Goal: Task Accomplishment & Management: Manage account settings

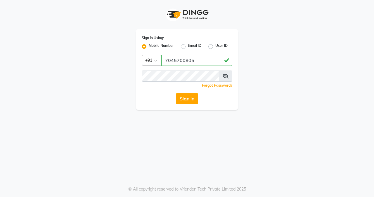
type input "7045700805"
click at [196, 102] on button "Sign In" at bounding box center [187, 98] width 22 height 11
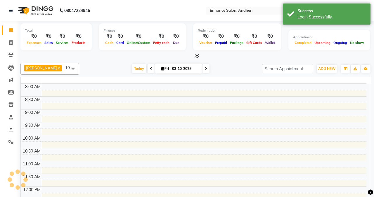
select select "en"
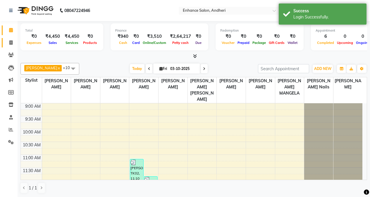
click at [8, 39] on link "Invoice" at bounding box center [9, 43] width 14 height 10
select select "service"
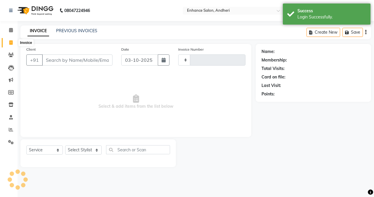
type input "3194"
select select "7236"
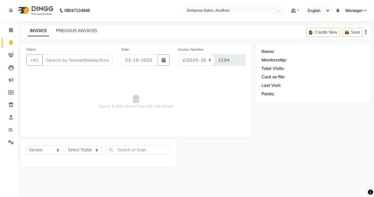
click at [69, 30] on link "PREVIOUS INVOICES" at bounding box center [76, 30] width 41 height 5
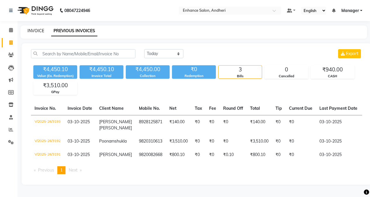
click at [36, 30] on link "INVOICE" at bounding box center [35, 30] width 17 height 5
select select "service"
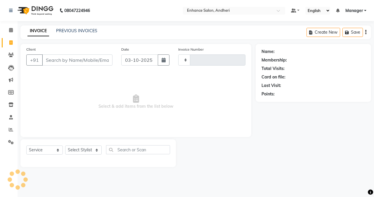
type input "3194"
select select "7236"
click at [310, 145] on div "Name: Membership: Total Visits: Card on file: Last Visit: Points:" at bounding box center [316, 105] width 120 height 123
click at [60, 30] on link "PREVIOUS INVOICES" at bounding box center [76, 30] width 41 height 5
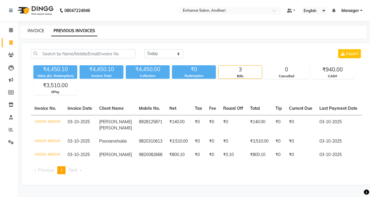
click at [43, 32] on link "INVOICE" at bounding box center [35, 30] width 17 height 5
select select "7236"
select select "service"
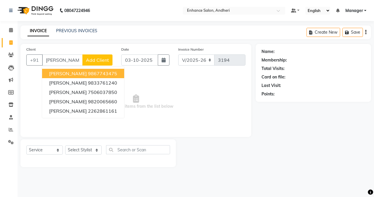
click at [84, 74] on button "[PERSON_NAME] 9867743475" at bounding box center [83, 73] width 82 height 9
type input "9867743475"
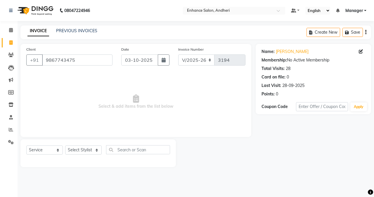
click at [81, 155] on div "Select Service Product Membership Package Voucher Prepaid Gift Card Select Styl…" at bounding box center [98, 152] width 144 height 14
click at [86, 147] on select "Select Stylist Admin [PERSON_NAME] [PERSON_NAME] [PERSON_NAME] Manager [PERSON_…" at bounding box center [83, 149] width 37 height 9
select select "61733"
click at [65, 145] on select "Select Stylist Admin [PERSON_NAME] [PERSON_NAME] [PERSON_NAME] Manager [PERSON_…" at bounding box center [83, 149] width 37 height 9
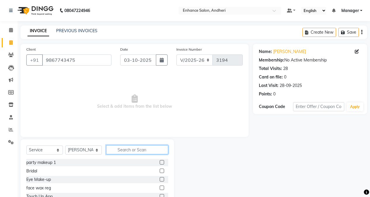
click at [131, 146] on input "text" at bounding box center [137, 149] width 62 height 9
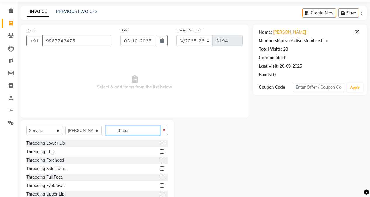
scroll to position [29, 0]
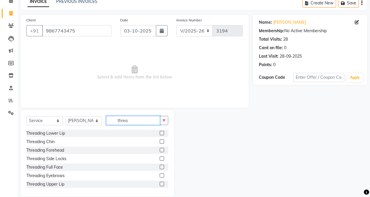
type input "threa"
click at [160, 175] on label at bounding box center [162, 175] width 4 height 4
click at [160, 175] on input "checkbox" at bounding box center [162, 176] width 4 height 4
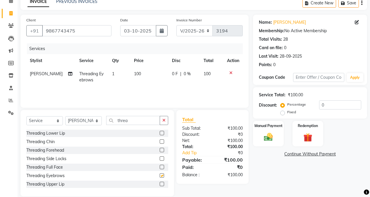
checkbox input "false"
click at [160, 182] on label at bounding box center [162, 184] width 4 height 4
click at [160, 182] on input "checkbox" at bounding box center [162, 184] width 4 height 4
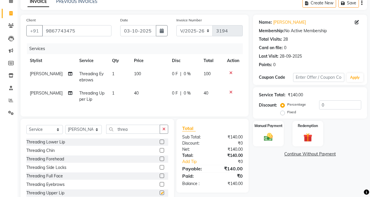
checkbox input "false"
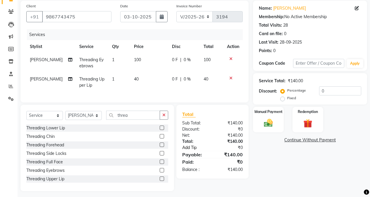
scroll to position [51, 0]
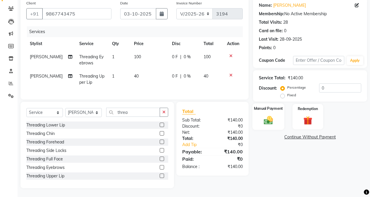
click at [275, 121] on div "Manual Payment" at bounding box center [268, 116] width 32 height 27
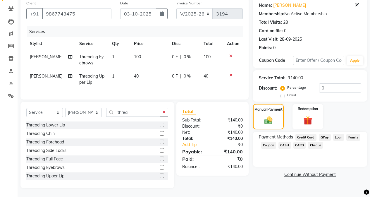
click at [321, 134] on span "GPay" at bounding box center [325, 137] width 12 height 7
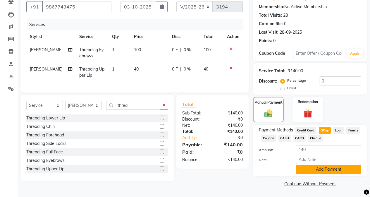
click at [315, 171] on button "Add Payment" at bounding box center [328, 169] width 65 height 9
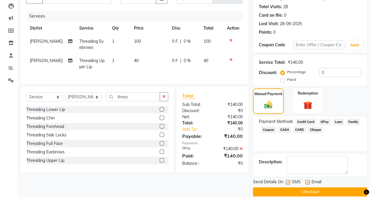
scroll to position [70, 0]
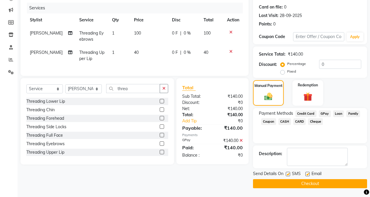
click at [310, 184] on button "Checkout" at bounding box center [310, 183] width 114 height 9
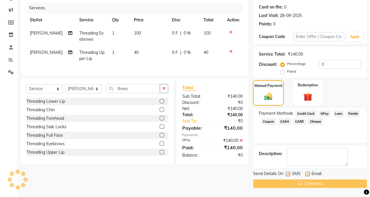
scroll to position [0, 0]
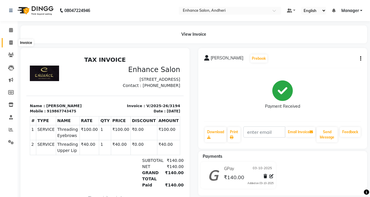
click at [8, 41] on span at bounding box center [11, 42] width 10 height 7
select select "service"
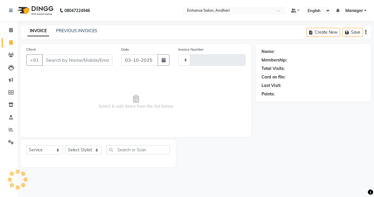
type input "3195"
select select "7236"
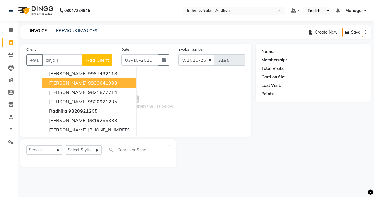
click at [96, 82] on ngb-highlight "9833641993" at bounding box center [102, 83] width 29 height 6
type input "9833641993"
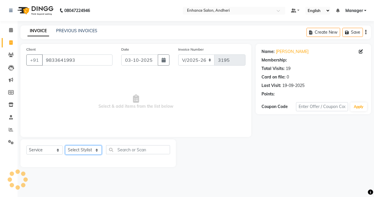
click at [79, 150] on select "Select Stylist Admin [PERSON_NAME] [PERSON_NAME] [PERSON_NAME] Manager [PERSON_…" at bounding box center [83, 149] width 37 height 9
select select "61732"
click at [65, 145] on select "Select Stylist Admin [PERSON_NAME] [PERSON_NAME] [PERSON_NAME] Manager [PERSON_…" at bounding box center [83, 149] width 37 height 9
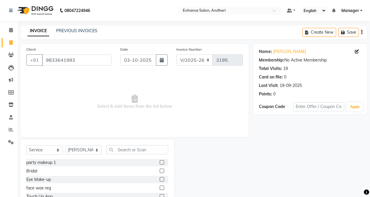
drag, startPoint x: 291, startPoint y: 136, endPoint x: 294, endPoint y: 129, distance: 7.1
click at [291, 136] on div "Name: [PERSON_NAME] Membership: No Active Membership Total Visits: 19 Card on f…" at bounding box center [312, 135] width 118 height 182
click at [27, 128] on span "Select & add items from the list below" at bounding box center [134, 101] width 216 height 58
click at [119, 151] on input "text" at bounding box center [137, 149] width 62 height 9
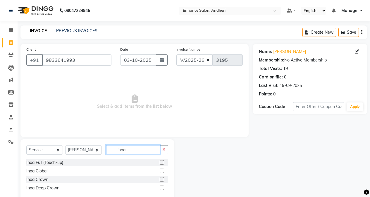
type input "inoa"
click at [161, 162] on label at bounding box center [162, 162] width 4 height 4
click at [161, 162] on input "checkbox" at bounding box center [162, 162] width 4 height 4
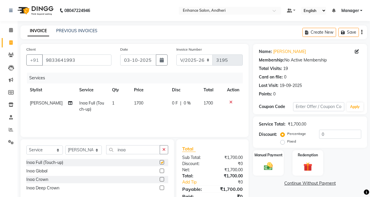
checkbox input "false"
click at [163, 179] on label at bounding box center [162, 179] width 4 height 4
click at [163, 179] on input "checkbox" at bounding box center [162, 179] width 4 height 4
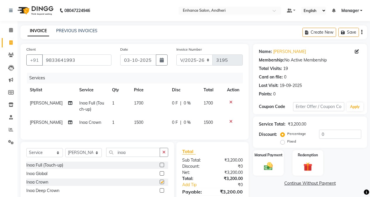
checkbox input "false"
click at [230, 100] on icon at bounding box center [230, 102] width 3 height 4
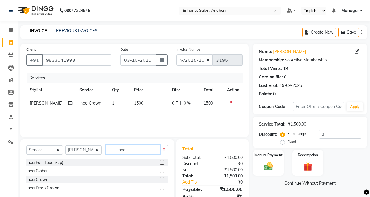
click at [140, 150] on input "inoa" at bounding box center [133, 149] width 54 height 9
type input "i"
type input "eye"
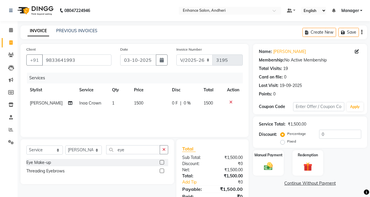
click at [163, 171] on label at bounding box center [162, 170] width 4 height 4
click at [163, 171] on input "checkbox" at bounding box center [162, 171] width 4 height 4
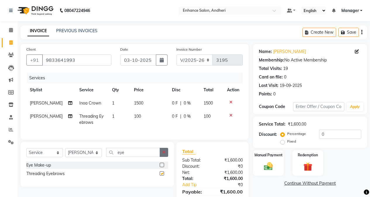
checkbox input "false"
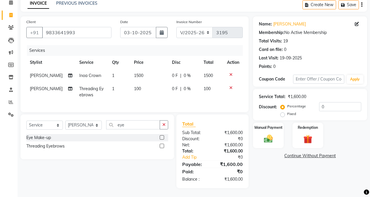
scroll to position [38, 0]
click at [130, 123] on input "eye" at bounding box center [133, 124] width 54 height 9
type input "e"
type input "side"
click at [162, 136] on label at bounding box center [162, 137] width 4 height 4
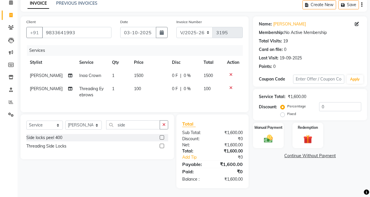
click at [162, 136] on input "checkbox" at bounding box center [162, 138] width 4 height 4
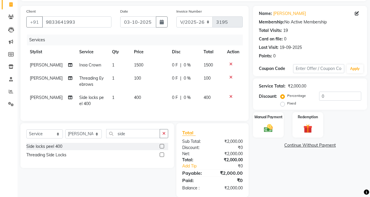
checkbox input "false"
click at [146, 103] on td "400" at bounding box center [149, 100] width 38 height 19
select select "61732"
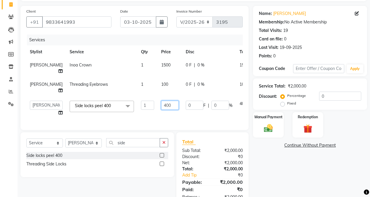
click at [161, 110] on input "400" at bounding box center [170, 105] width 18 height 9
type input "450"
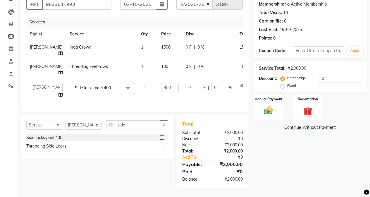
scroll to position [57, 0]
click at [295, 143] on div "Name: [PERSON_NAME] Membership: No Active Membership Total Visits: 19 Card on f…" at bounding box center [312, 88] width 118 height 200
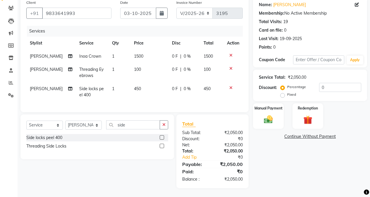
click at [80, 120] on div "Select Service Product Membership Package Voucher Prepaid Gift Card Select Styl…" at bounding box center [96, 136] width 153 height 45
click at [84, 125] on select "Select Stylist Admin [PERSON_NAME] [PERSON_NAME] [PERSON_NAME] Manager [PERSON_…" at bounding box center [83, 124] width 37 height 9
select select "61734"
click at [65, 120] on select "Select Stylist Admin [PERSON_NAME] [PERSON_NAME] [PERSON_NAME] Manager [PERSON_…" at bounding box center [83, 124] width 37 height 9
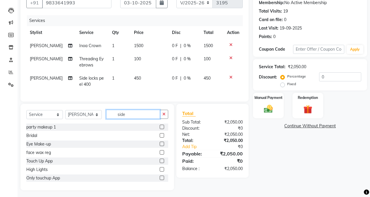
click at [149, 119] on input "side" at bounding box center [133, 114] width 54 height 9
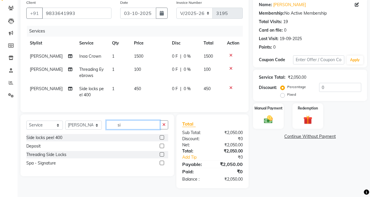
type input "s"
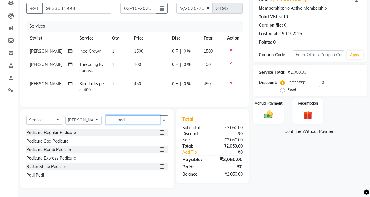
type input "ped"
click at [161, 134] on label at bounding box center [162, 132] width 4 height 4
click at [161, 134] on input "checkbox" at bounding box center [162, 133] width 4 height 4
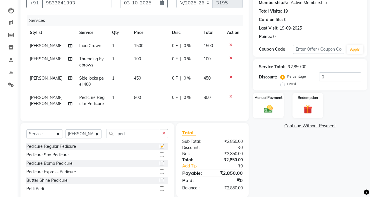
checkbox input "false"
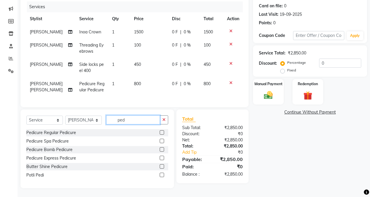
click at [132, 120] on input "ped" at bounding box center [133, 119] width 54 height 9
type input "p"
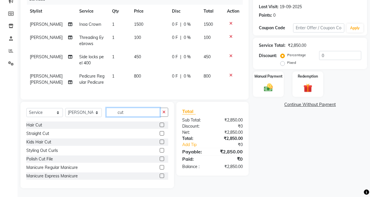
scroll to position [77, 0]
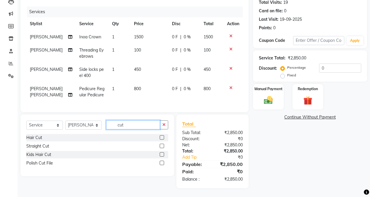
type input "cut"
click at [160, 162] on label at bounding box center [162, 162] width 4 height 4
click at [160, 162] on input "checkbox" at bounding box center [162, 163] width 4 height 4
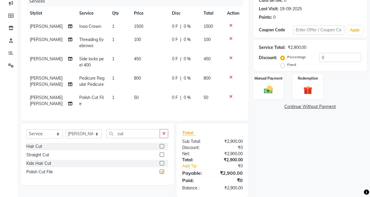
checkbox input "false"
click at [322, 54] on input "0" at bounding box center [340, 57] width 42 height 9
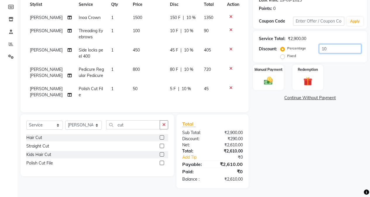
scroll to position [96, 0]
type input "10"
click at [271, 77] on div "Manual Payment" at bounding box center [268, 77] width 32 height 27
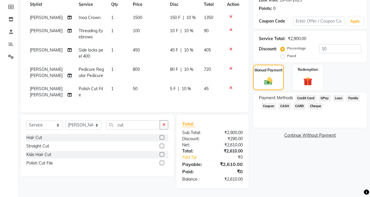
click at [287, 103] on span "CASH" at bounding box center [284, 106] width 13 height 7
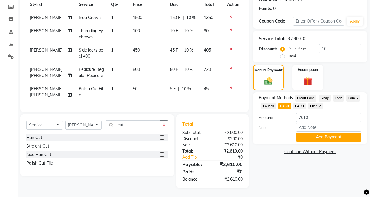
click at [304, 122] on div "Note:" at bounding box center [309, 127] width 111 height 10
click at [301, 132] on button "Add Payment" at bounding box center [328, 136] width 65 height 9
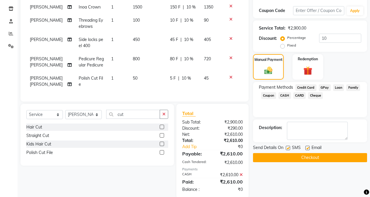
scroll to position [117, 0]
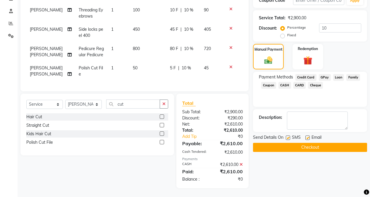
click at [299, 143] on button "Checkout" at bounding box center [310, 147] width 114 height 9
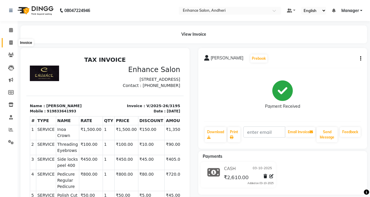
click at [13, 39] on span at bounding box center [11, 42] width 10 height 7
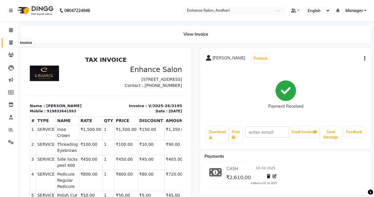
select select "service"
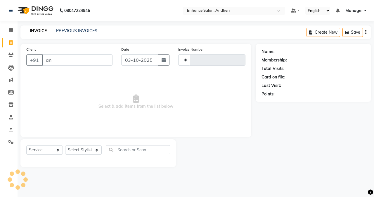
type input "anj"
type input "3196"
select select "7236"
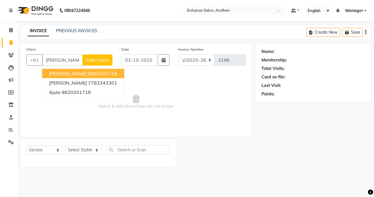
click at [56, 75] on span "[PERSON_NAME]" at bounding box center [68, 73] width 38 height 6
type input "9820201718"
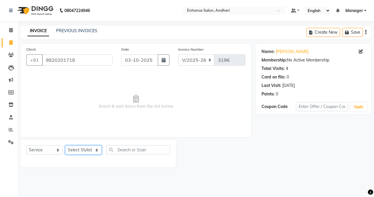
click at [78, 151] on select "Select Stylist Admin [PERSON_NAME] [PERSON_NAME] [PERSON_NAME] Manager [PERSON_…" at bounding box center [83, 149] width 37 height 9
select select "61729"
click at [65, 145] on select "Select Stylist Admin [PERSON_NAME] [PERSON_NAME] [PERSON_NAME] Manager [PERSON_…" at bounding box center [83, 149] width 37 height 9
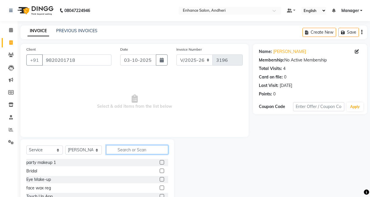
click at [116, 152] on input "text" at bounding box center [137, 149] width 62 height 9
type input "j"
type input "hair"
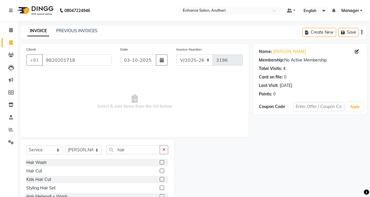
click at [163, 170] on label at bounding box center [162, 170] width 4 height 4
click at [163, 170] on input "checkbox" at bounding box center [162, 171] width 4 height 4
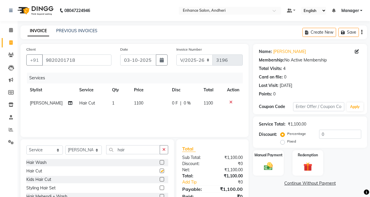
checkbox input "false"
click at [73, 148] on select "Select Stylist Admin [PERSON_NAME] [PERSON_NAME] [PERSON_NAME] Manager [PERSON_…" at bounding box center [83, 149] width 37 height 9
select select "61736"
click at [65, 145] on select "Select Stylist Admin [PERSON_NAME] [PERSON_NAME] [PERSON_NAME] Manager [PERSON_…" at bounding box center [83, 149] width 37 height 9
click at [134, 147] on input "hair" at bounding box center [133, 149] width 54 height 9
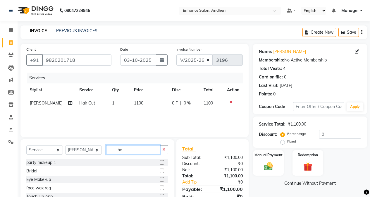
type input "h"
type input "upp"
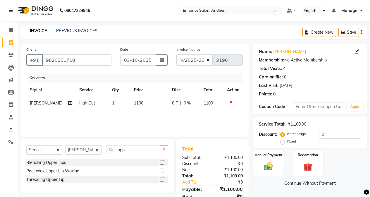
click at [161, 179] on label at bounding box center [162, 179] width 4 height 4
click at [161, 179] on input "checkbox" at bounding box center [162, 179] width 4 height 4
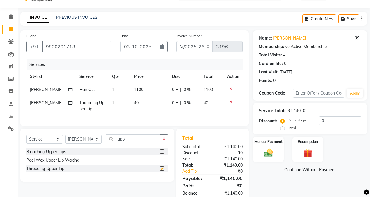
scroll to position [32, 0]
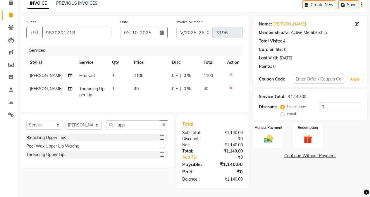
checkbox input "false"
click at [319, 104] on input "0" at bounding box center [340, 106] width 42 height 9
type input "10"
click at [134, 84] on td "40" at bounding box center [147, 91] width 37 height 19
select select "61736"
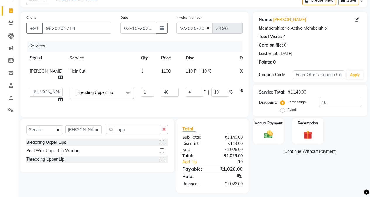
click at [158, 93] on td "40" at bounding box center [170, 95] width 25 height 22
click at [161, 94] on input "40" at bounding box center [170, 91] width 18 height 9
type input "44"
click at [247, 165] on div "Total Sub Total: ₹1,140.00 Discount: ₹114.00 Net: ₹1,026.00 Total: ₹1,026.00 Ad…" at bounding box center [212, 156] width 72 height 74
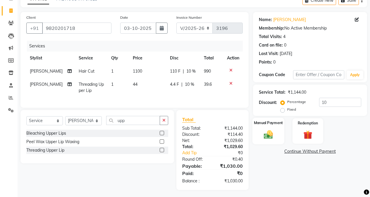
click at [263, 133] on img at bounding box center [268, 134] width 15 height 11
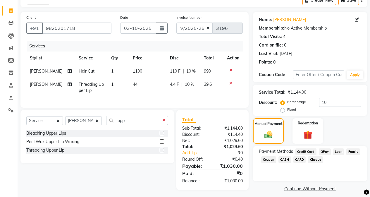
click at [284, 161] on span "CASH" at bounding box center [284, 159] width 13 height 7
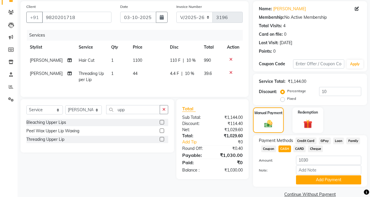
scroll to position [53, 0]
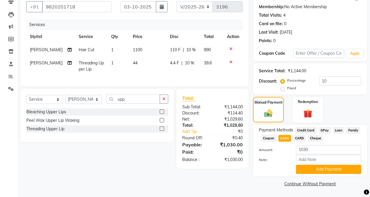
click at [305, 175] on div "Payment Methods Credit Card GPay Loan Family Coupon CASH CARD Cheque Amount: 10…" at bounding box center [310, 150] width 114 height 51
click at [306, 171] on button "Add Payment" at bounding box center [328, 169] width 65 height 9
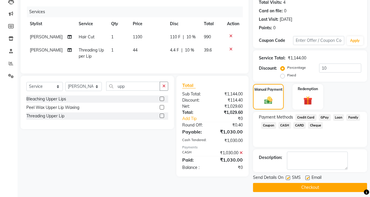
scroll to position [70, 0]
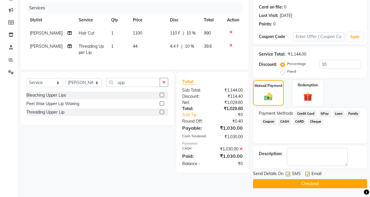
click at [302, 180] on button "Checkout" at bounding box center [310, 183] width 114 height 9
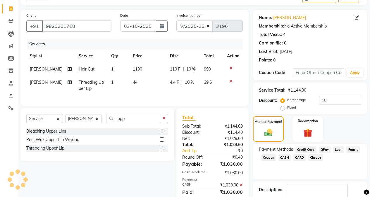
scroll to position [0, 0]
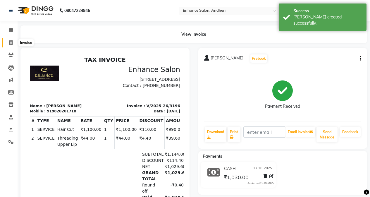
click at [13, 42] on span at bounding box center [11, 42] width 10 height 7
select select "service"
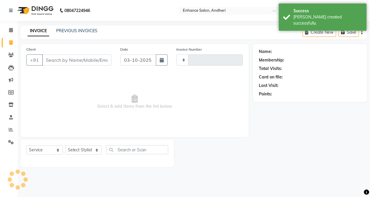
type input "3197"
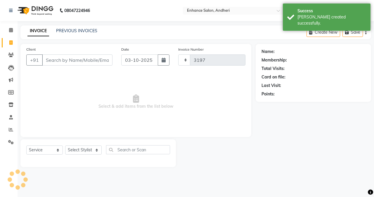
select select "7236"
click at [10, 146] on link "Settings" at bounding box center [9, 142] width 14 height 10
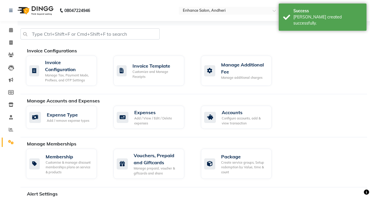
click at [300, 151] on div "Membership Customise & manage discount memberships plans on service & products …" at bounding box center [197, 164] width 350 height 32
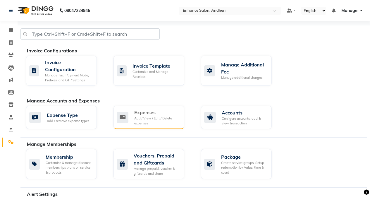
click at [131, 112] on div "Expenses Add / View / Edit / Delete expenses" at bounding box center [148, 117] width 63 height 17
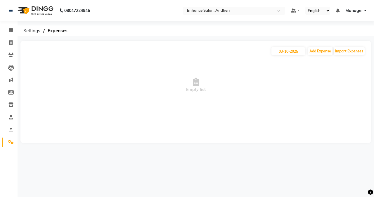
click at [308, 147] on main "[DATE] Add Expense Import Expenses Empty list" at bounding box center [196, 96] width 357 height 111
click at [317, 54] on button "Add Expense" at bounding box center [320, 51] width 25 height 8
select select "1"
select select "6324"
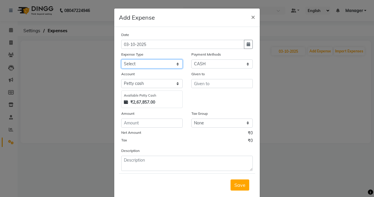
click at [163, 65] on select "Select Advance Salary Air Condition [PERSON_NAME] Aroma auto money Beauty Bazaa…" at bounding box center [151, 63] width 61 height 9
select select "18692"
click at [121, 59] on select "Select Advance Salary Air Condition [PERSON_NAME] Aroma auto money Beauty Bazaa…" at bounding box center [151, 63] width 61 height 9
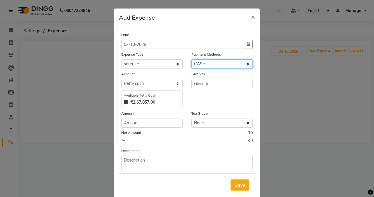
click at [209, 66] on select "Select Credit Card Wallet GPay Prepaid Loan Points Family Gift Card Coupon Vouc…" at bounding box center [221, 63] width 61 height 9
select select "14"
click at [191, 59] on select "Select Credit Card Wallet GPay Prepaid Loan Points Family Gift Card Coupon Vouc…" at bounding box center [221, 63] width 61 height 9
select select "6325"
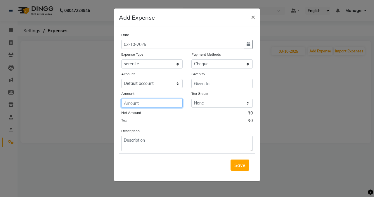
click at [150, 104] on input "number" at bounding box center [151, 102] width 61 height 9
type input "12910"
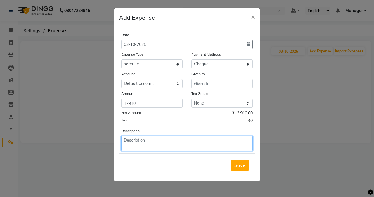
click at [147, 140] on textarea at bounding box center [187, 143] width 132 height 15
type textarea "(B) 25th"
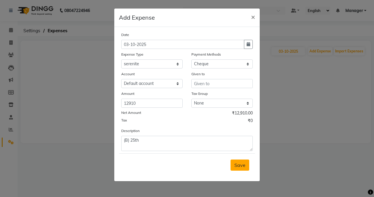
click at [241, 169] on button "Save" at bounding box center [240, 164] width 19 height 11
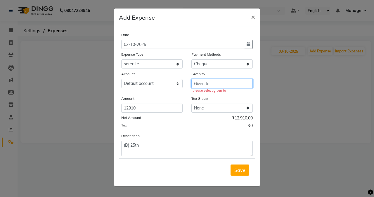
click at [217, 87] on input "text" at bounding box center [221, 83] width 61 height 9
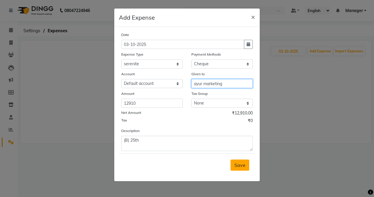
type input "ayur marketing"
click at [241, 160] on button "Save" at bounding box center [240, 164] width 19 height 11
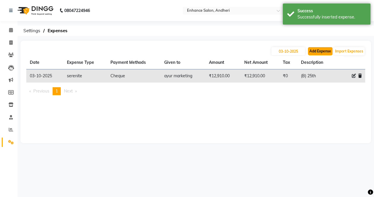
click at [314, 53] on button "Add Expense" at bounding box center [320, 51] width 25 height 8
select select "1"
select select "6324"
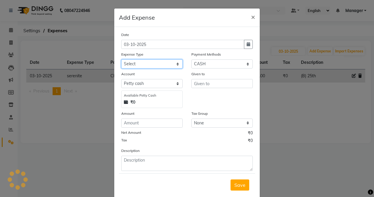
click at [167, 63] on select "Select Advance Salary Air Condition [PERSON_NAME] Aroma auto money Beauty Bazaa…" at bounding box center [151, 63] width 61 height 9
select select "18693"
click at [121, 59] on select "Select Advance Salary Air Condition [PERSON_NAME] Aroma auto money Beauty Bazaa…" at bounding box center [151, 63] width 61 height 9
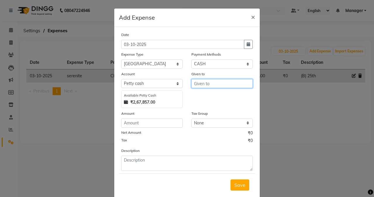
click at [200, 82] on input "text" at bounding box center [221, 83] width 61 height 9
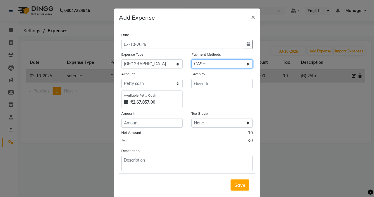
click at [203, 60] on select "Select Credit Card Wallet GPay Prepaid Loan Points Family Gift Card Coupon Vouc…" at bounding box center [221, 63] width 61 height 9
select select "14"
click at [191, 59] on select "Select Credit Card Wallet GPay Prepaid Loan Points Family Gift Card Coupon Vouc…" at bounding box center [221, 63] width 61 height 9
select select "6325"
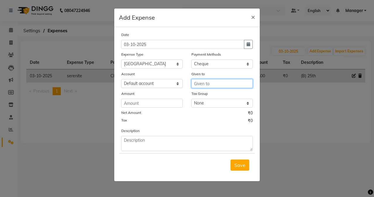
click at [208, 80] on input "text" at bounding box center [221, 83] width 61 height 9
type input "beauty palce"
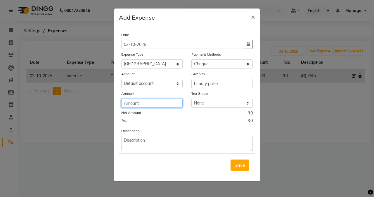
click at [145, 102] on input "number" at bounding box center [151, 102] width 61 height 9
type input "14231"
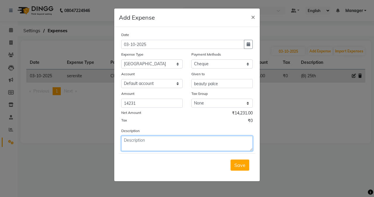
click at [180, 142] on textarea at bounding box center [187, 143] width 132 height 15
type textarea "(A) 20th"
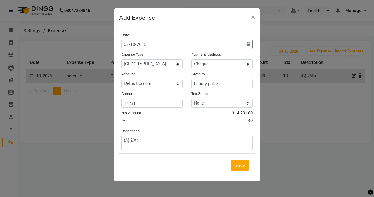
click at [245, 161] on button "Save" at bounding box center [240, 164] width 19 height 11
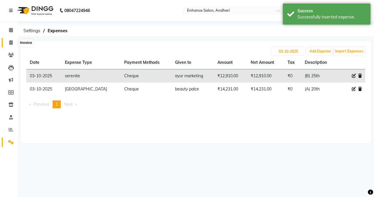
click at [13, 45] on span at bounding box center [11, 42] width 10 height 7
select select "7236"
select select "service"
